Goal: Transaction & Acquisition: Register for event/course

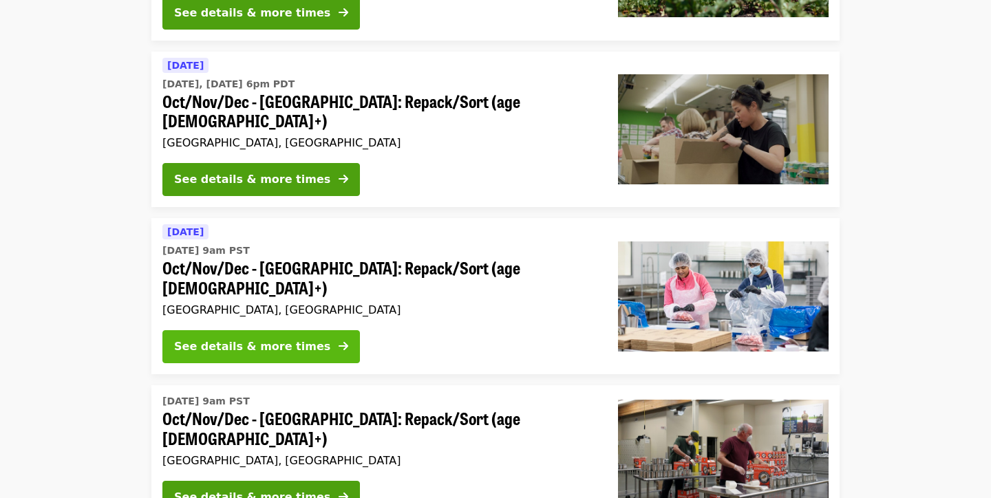
scroll to position [275, 0]
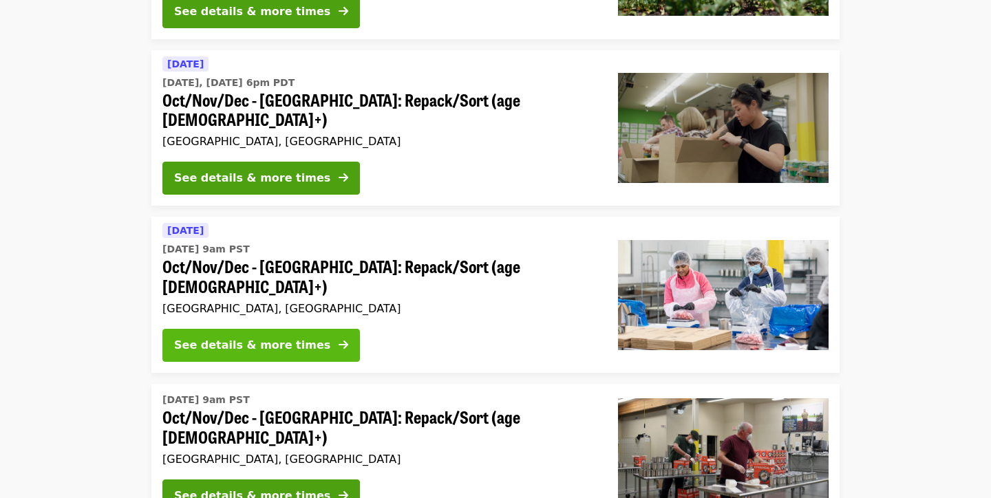
click at [311, 329] on button "See details & more times" at bounding box center [261, 345] width 198 height 33
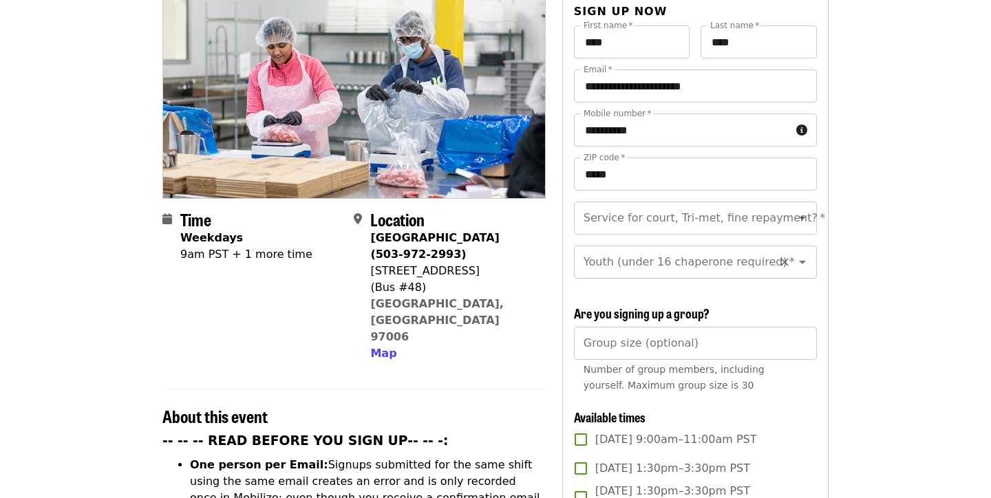
scroll to position [158, 0]
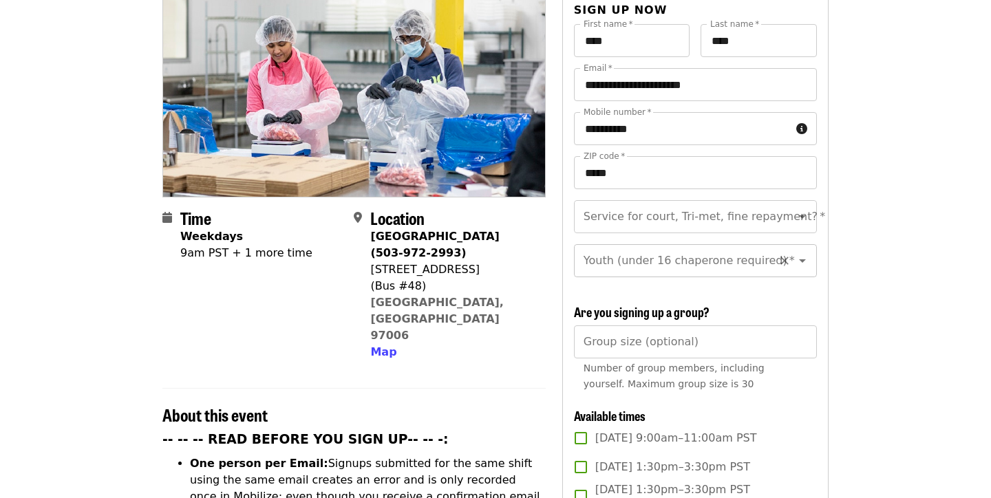
click at [713, 244] on div "Youth (under 16 chaperone required)   * Youth (under 16 chaperone required) *" at bounding box center [695, 260] width 243 height 33
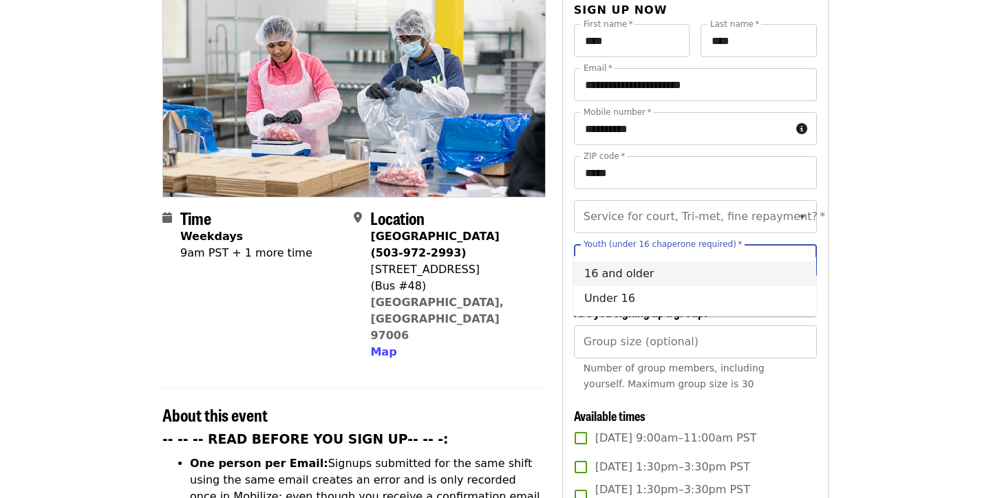
click at [673, 272] on li "16 and older" at bounding box center [695, 274] width 243 height 25
type input "**********"
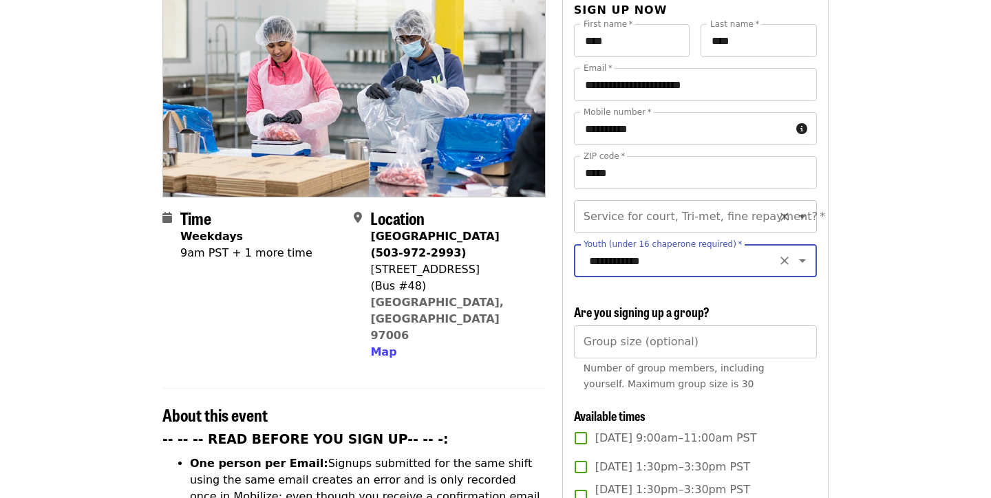
click at [778, 210] on icon "Clear" at bounding box center [785, 217] width 14 height 14
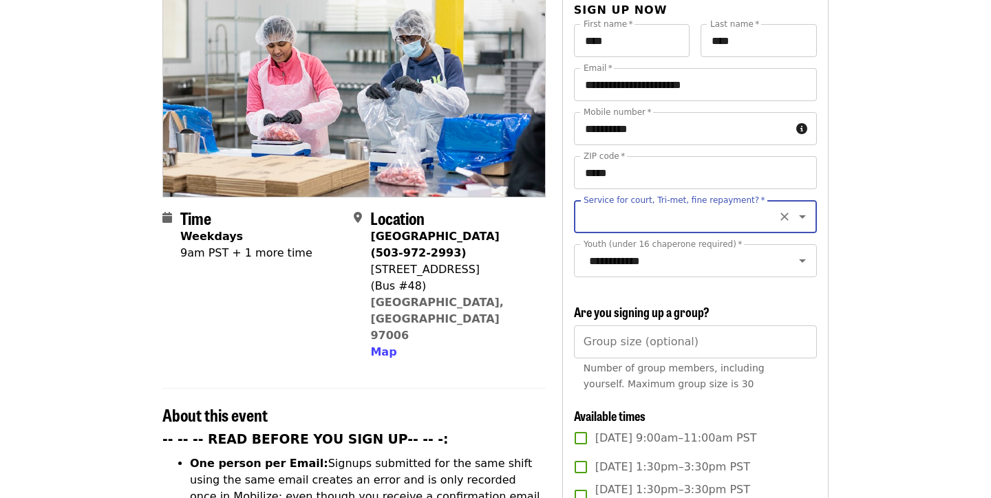
click at [808, 209] on icon "Open" at bounding box center [803, 217] width 17 height 17
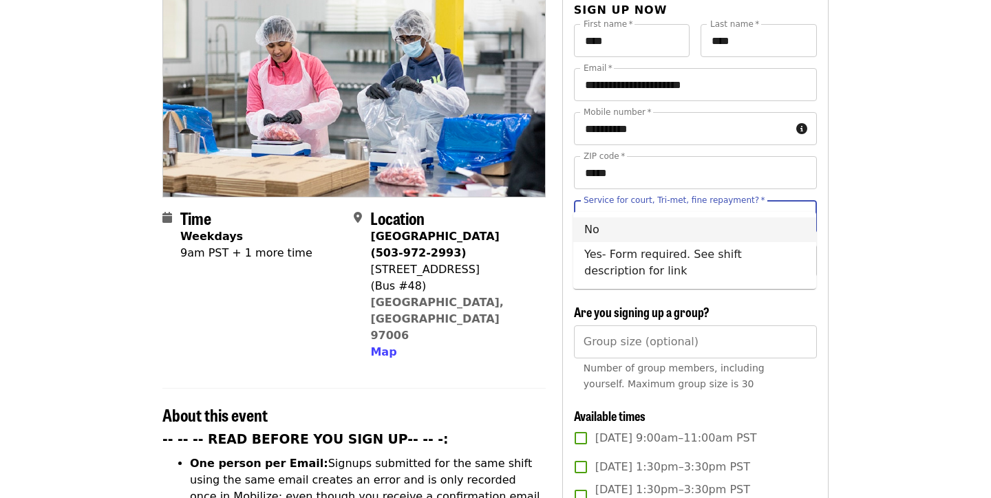
click at [746, 222] on li "No" at bounding box center [695, 230] width 243 height 25
type input "**"
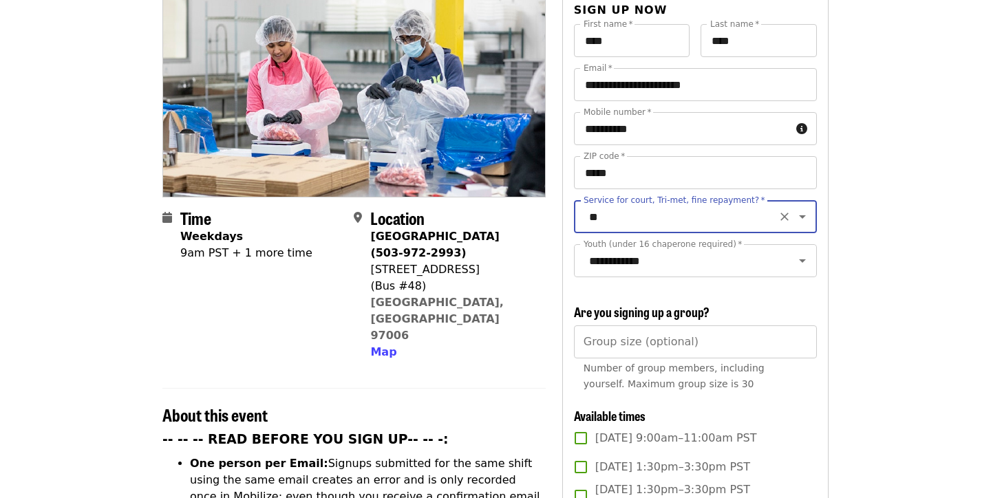
click at [735, 305] on h3 "Are you signing up a group?" at bounding box center [695, 312] width 243 height 15
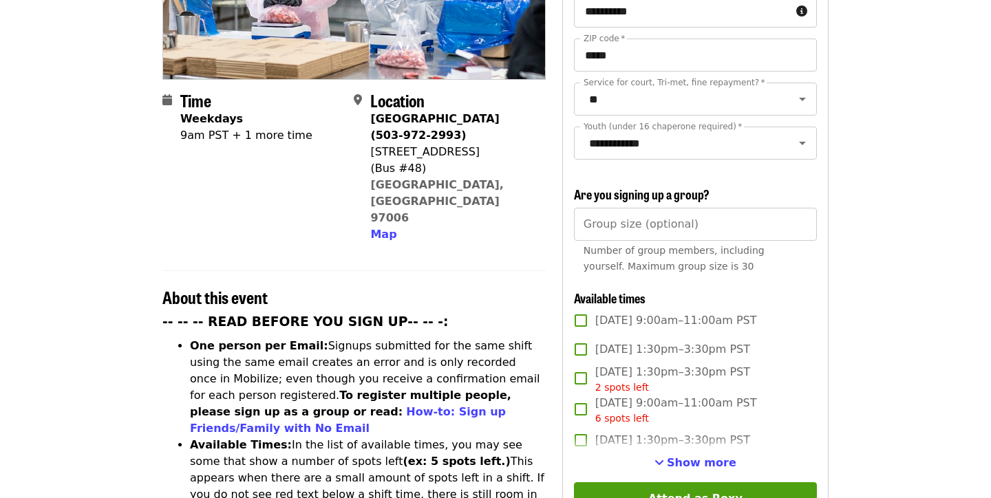
scroll to position [277, 0]
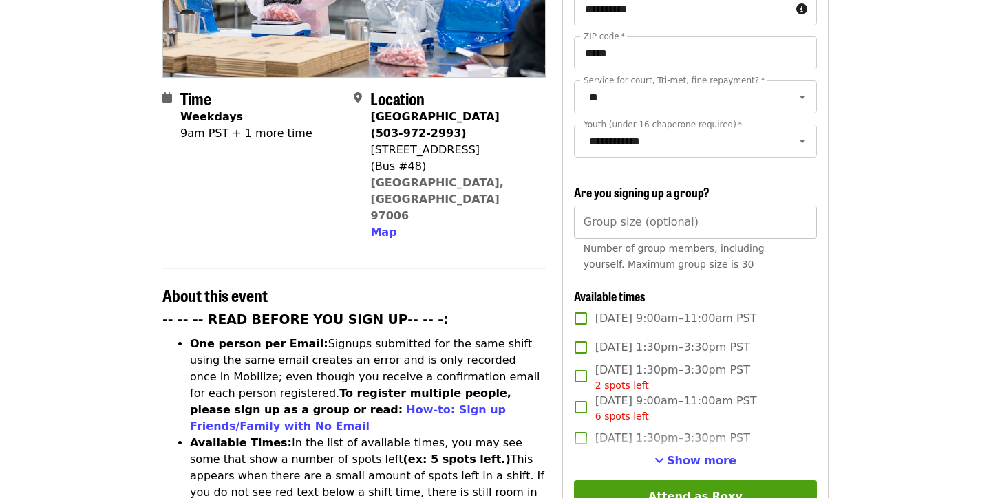
click at [726, 207] on input "Group size (optional)" at bounding box center [695, 222] width 243 height 33
click at [759, 185] on h3 "Are you signing up a group?" at bounding box center [695, 192] width 243 height 15
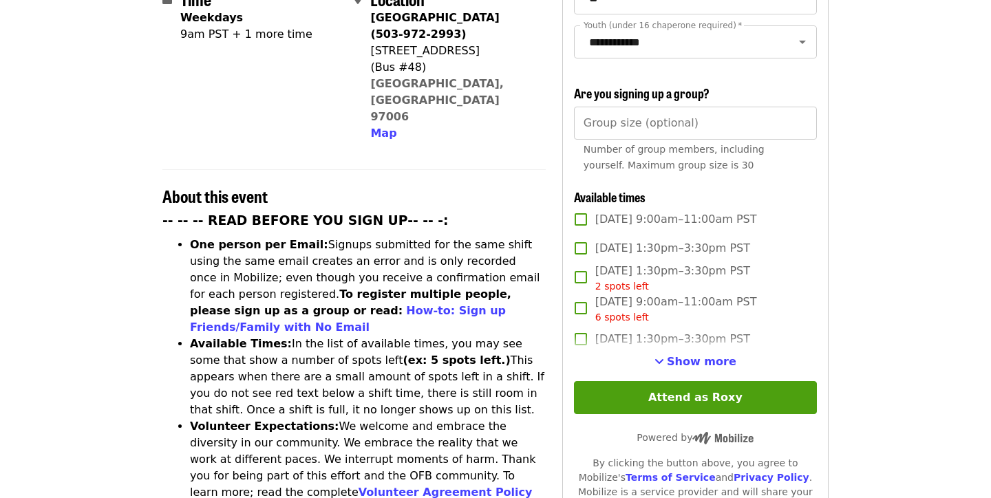
scroll to position [384, 0]
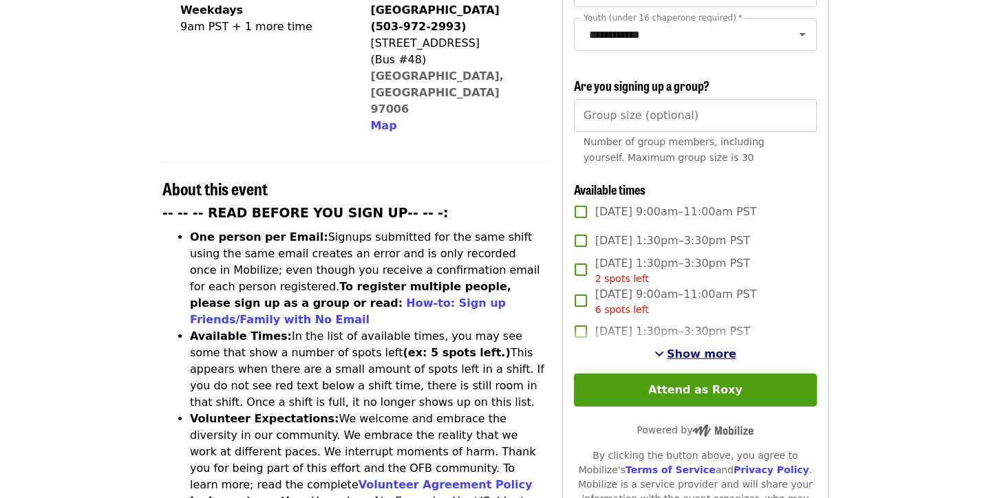
click at [705, 348] on span "Show more" at bounding box center [702, 354] width 70 height 13
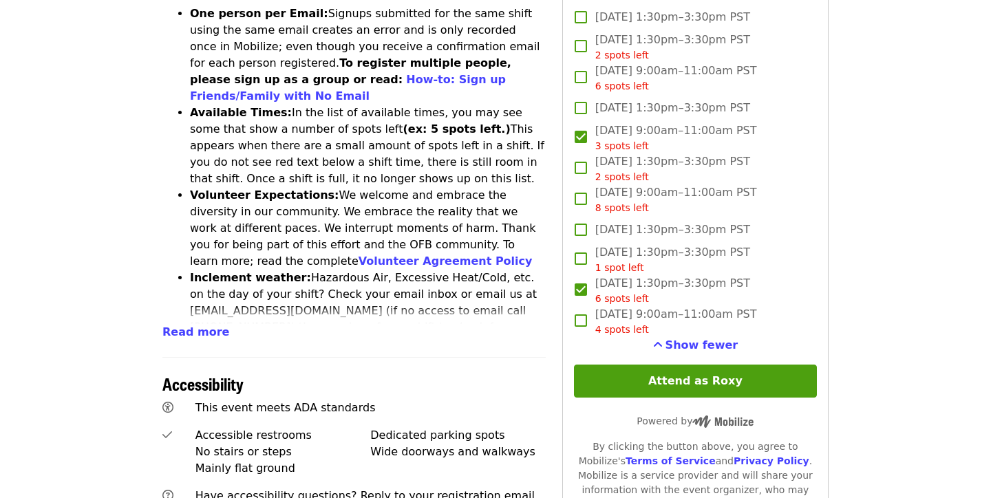
scroll to position [605, 0]
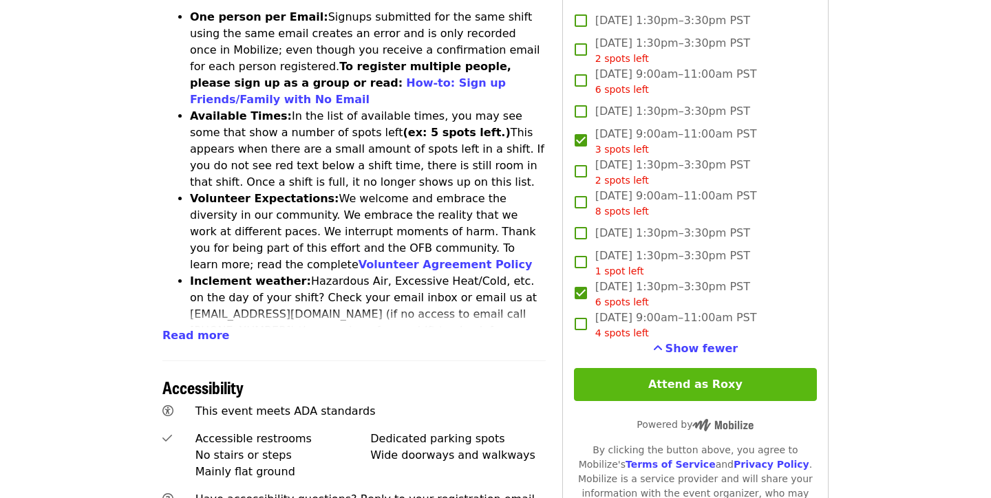
click at [682, 368] on button "Attend as Roxy" at bounding box center [695, 384] width 243 height 33
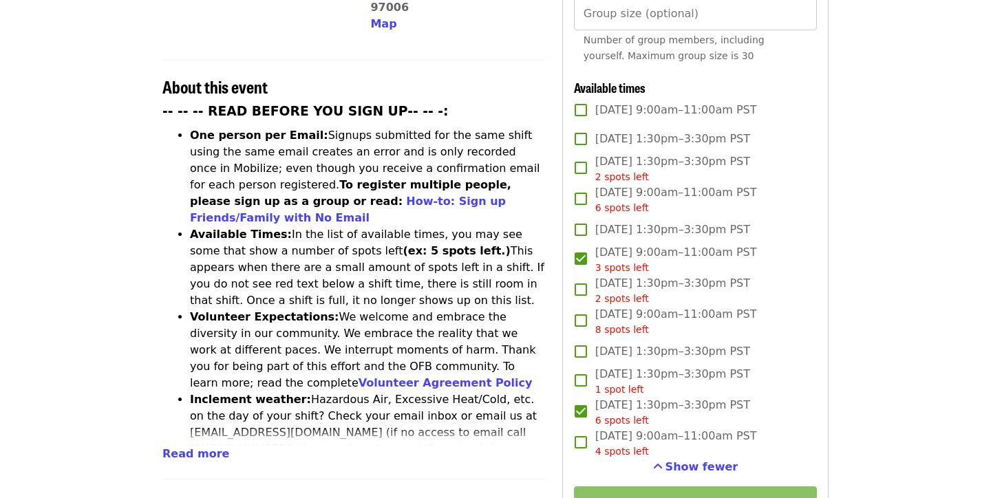
scroll to position [490, 0]
